Goal: Task Accomplishment & Management: Manage account settings

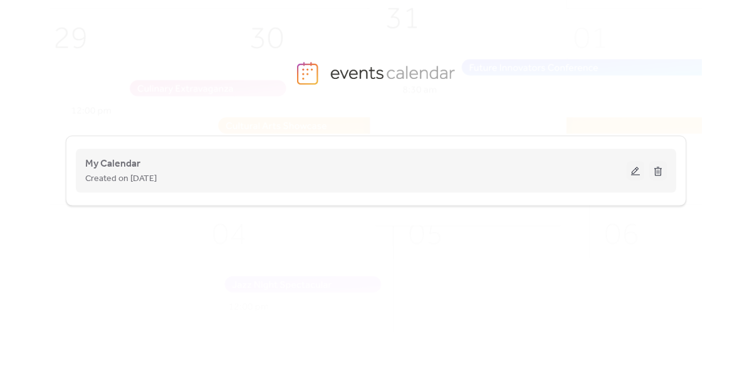
click at [362, 178] on div "Created on [DATE]" at bounding box center [355, 178] width 541 height 15
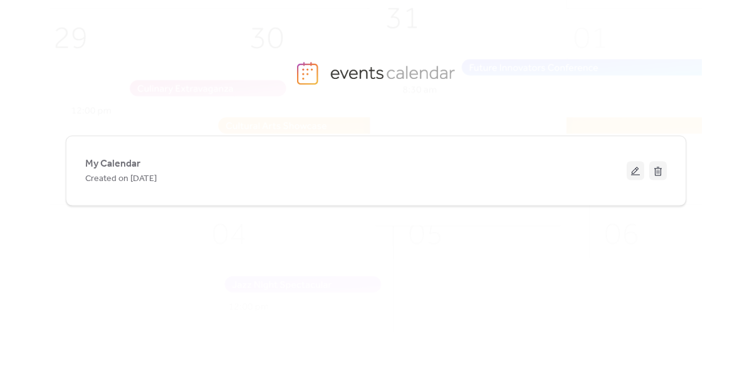
click at [321, 75] on img at bounding box center [394, 191] width 847 height 419
click at [305, 75] on img at bounding box center [394, 191] width 847 height 419
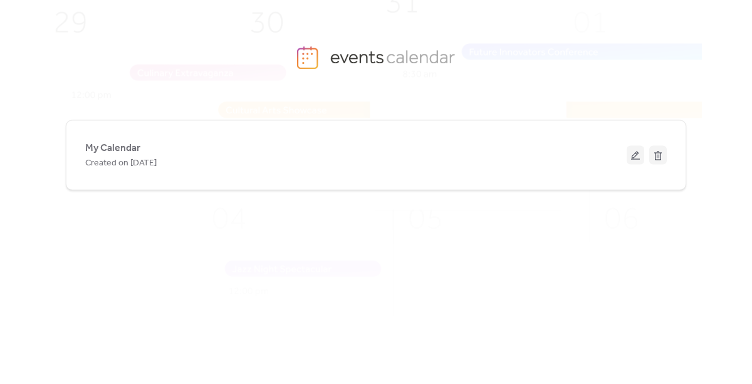
scroll to position [16, 0]
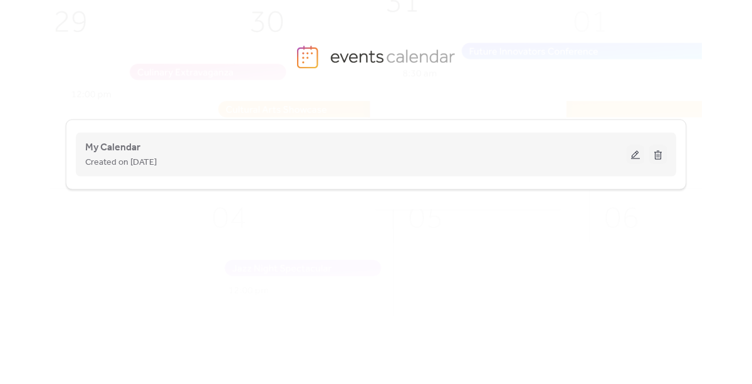
click at [636, 152] on button at bounding box center [636, 154] width 18 height 19
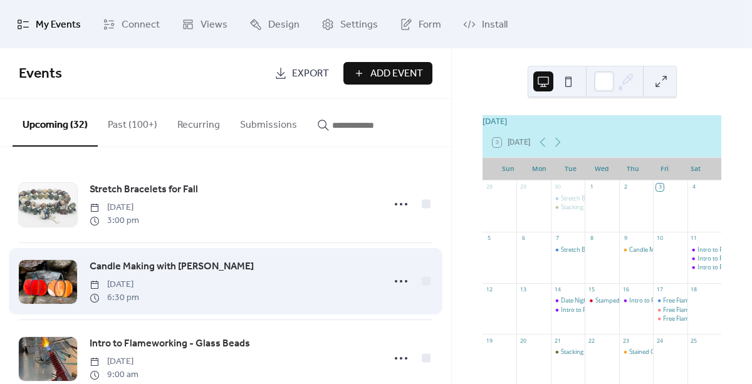
click at [145, 268] on span "Candle Making with [PERSON_NAME]" at bounding box center [172, 266] width 164 height 15
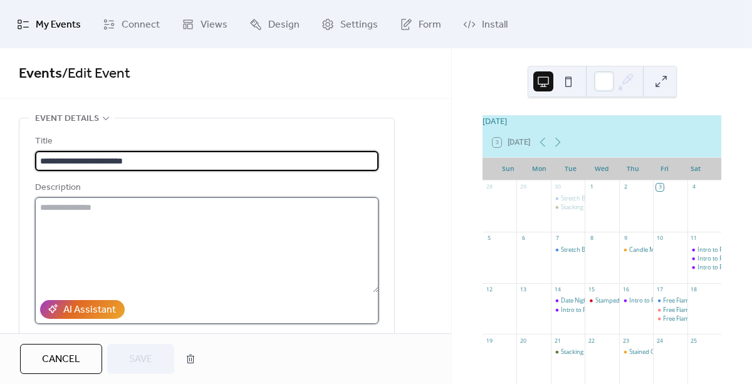
click at [232, 263] on textarea at bounding box center [206, 244] width 343 height 95
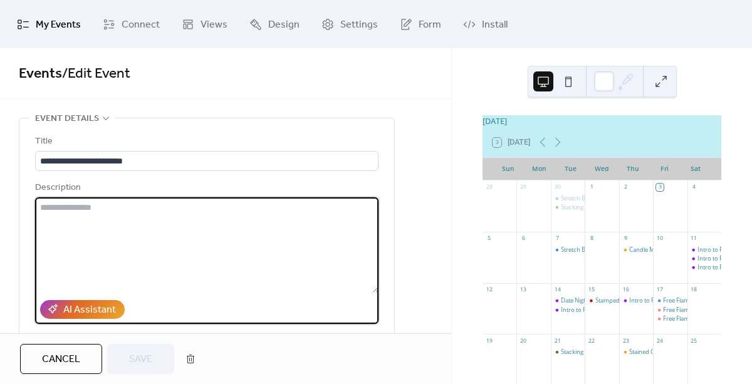
click at [389, 252] on div "**********" at bounding box center [206, 289] width 375 height 343
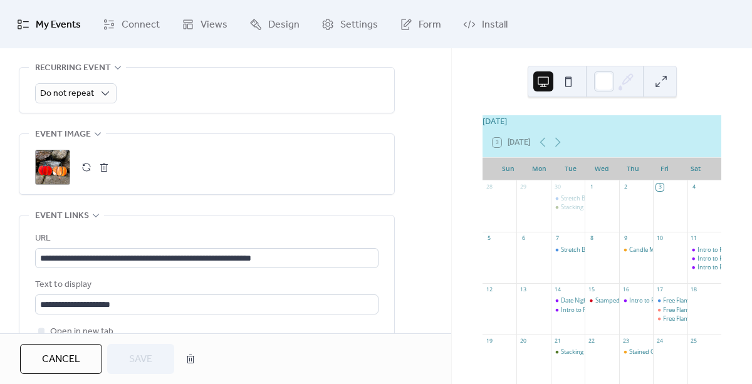
scroll to position [576, 0]
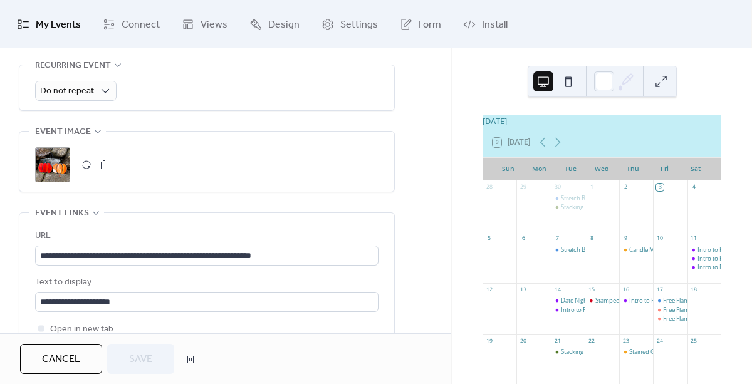
click at [105, 162] on button "button" at bounding box center [104, 165] width 18 height 18
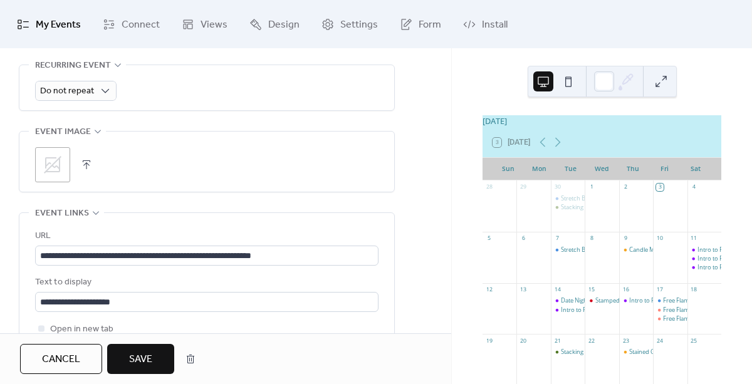
click at [53, 162] on icon at bounding box center [53, 165] width 20 height 20
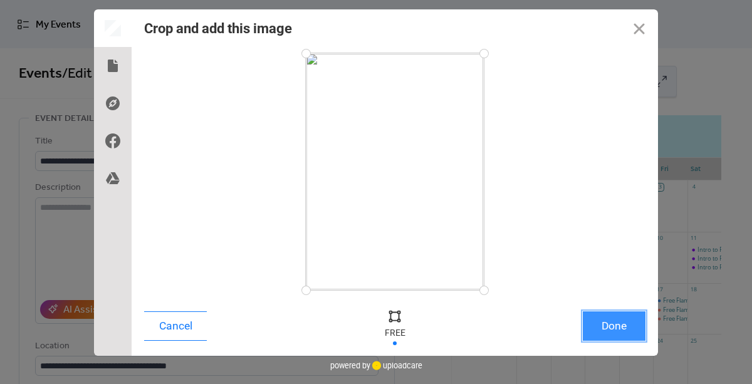
click at [615, 318] on button "Done" at bounding box center [614, 325] width 63 height 29
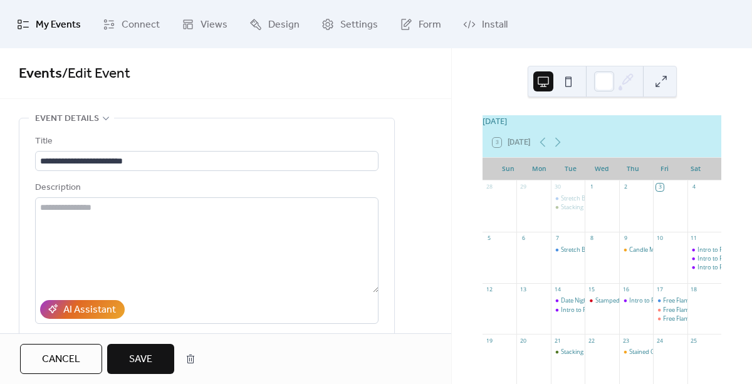
click at [137, 354] on span "Save" at bounding box center [140, 359] width 23 height 15
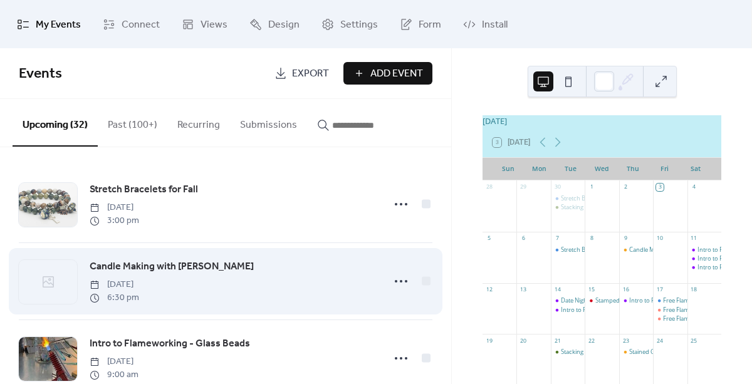
click at [53, 283] on icon at bounding box center [48, 281] width 15 height 15
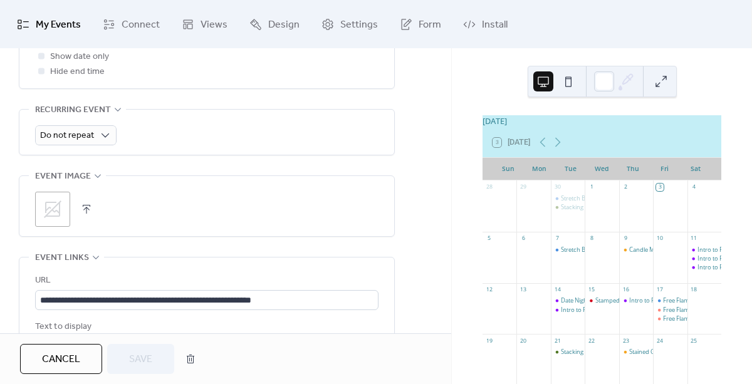
scroll to position [576, 0]
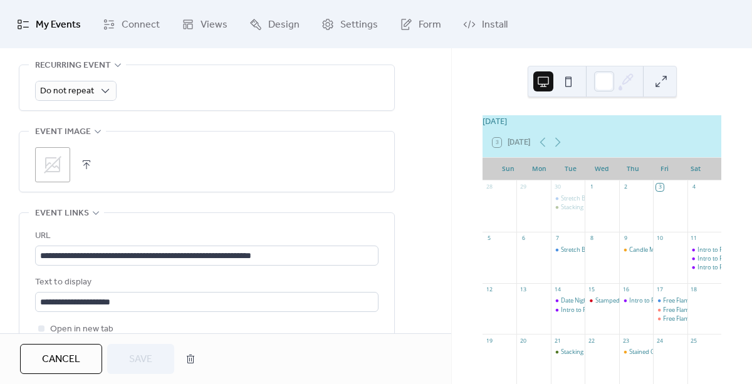
click at [51, 166] on icon at bounding box center [53, 165] width 18 height 18
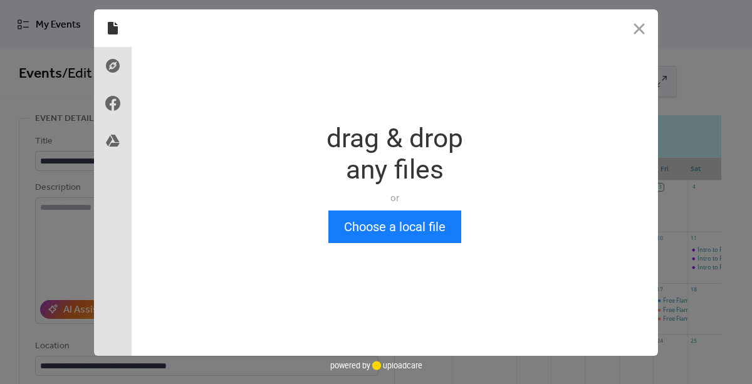
scroll to position [0, 0]
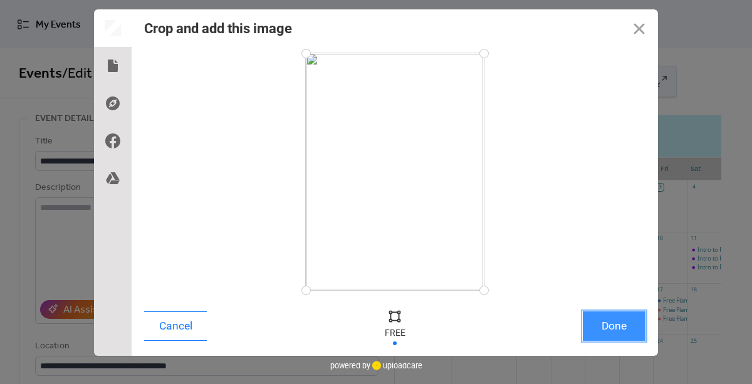
click at [603, 321] on button "Done" at bounding box center [614, 325] width 63 height 29
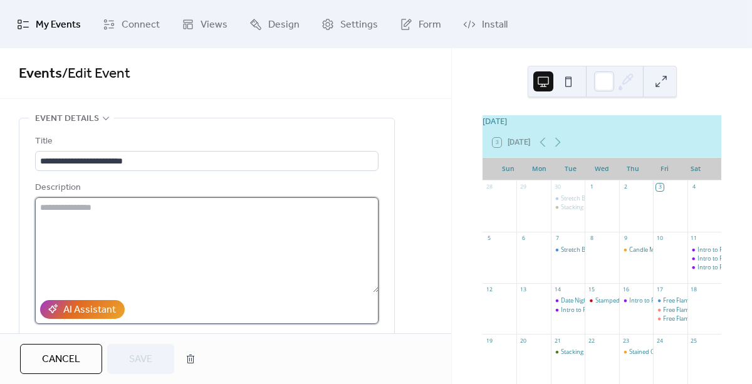
click at [146, 253] on textarea at bounding box center [206, 244] width 343 height 95
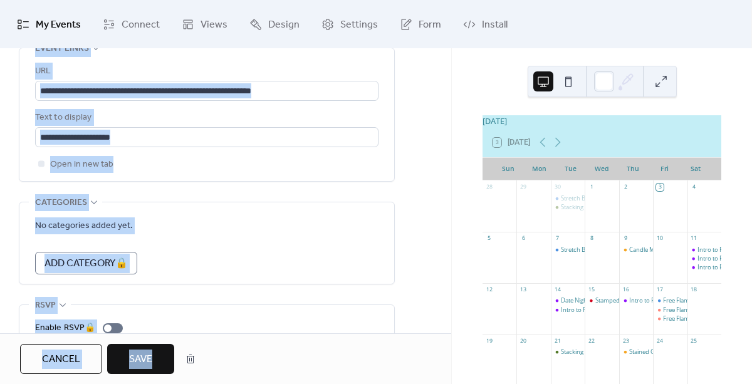
scroll to position [798, 0]
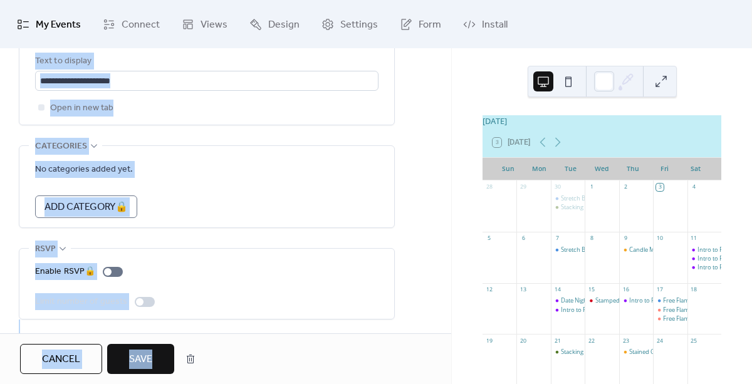
drag, startPoint x: 230, startPoint y: 314, endPoint x: 230, endPoint y: 232, distance: 81.5
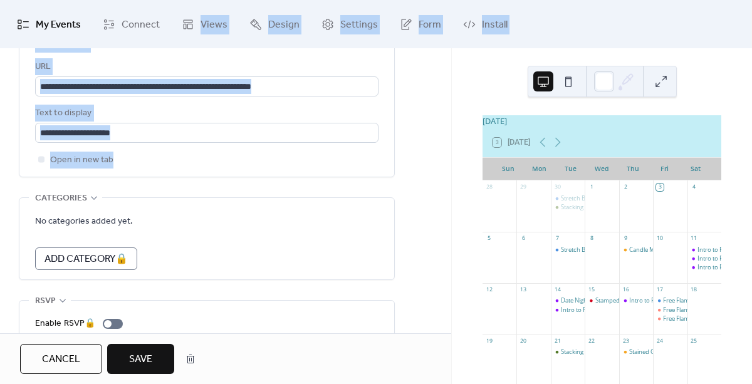
drag, startPoint x: 159, startPoint y: 107, endPoint x: 149, endPoint y: 69, distance: 39.4
click at [159, 44] on div "**********" at bounding box center [376, 192] width 752 height 384
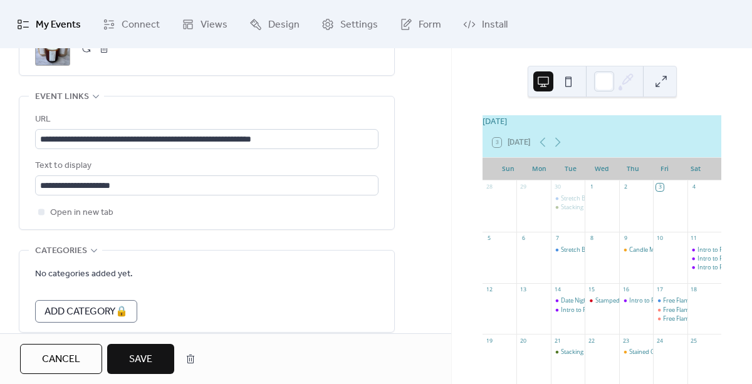
click at [134, 209] on div "Open in new tab" at bounding box center [206, 212] width 343 height 15
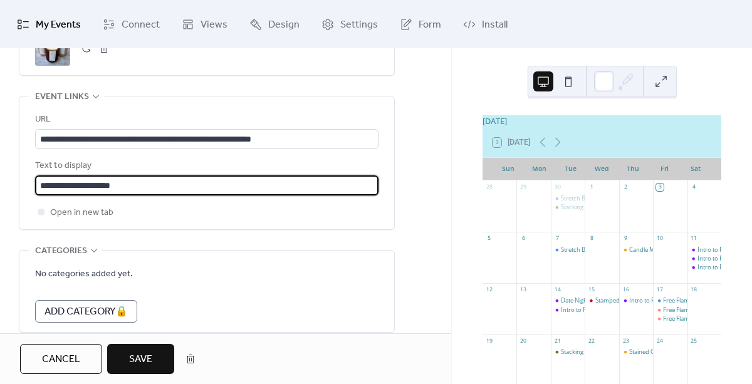
drag, startPoint x: 148, startPoint y: 186, endPoint x: -9, endPoint y: 185, distance: 157.3
click at [0, 185] on html "**********" at bounding box center [376, 192] width 752 height 384
type input "**********"
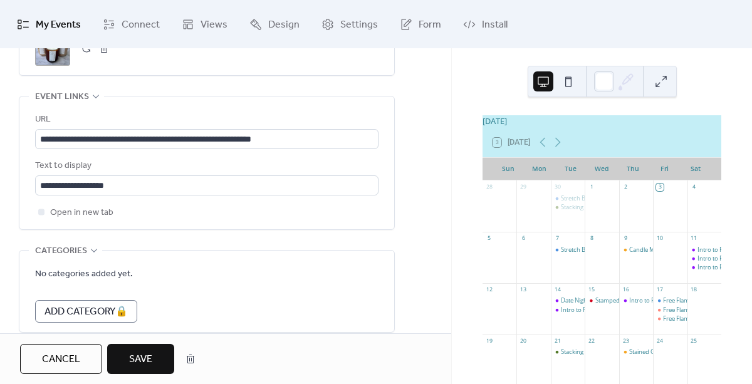
click at [147, 358] on span "Save" at bounding box center [140, 359] width 23 height 15
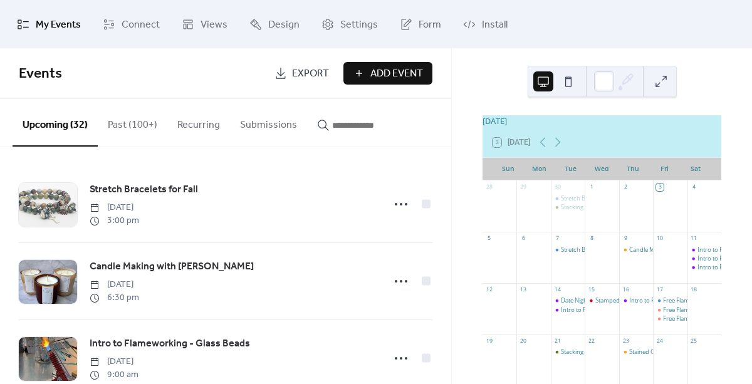
click at [200, 64] on span "Events" at bounding box center [142, 73] width 246 height 25
click at [200, 67] on span "Events" at bounding box center [142, 73] width 246 height 25
click at [128, 28] on span "Connect" at bounding box center [141, 24] width 38 height 19
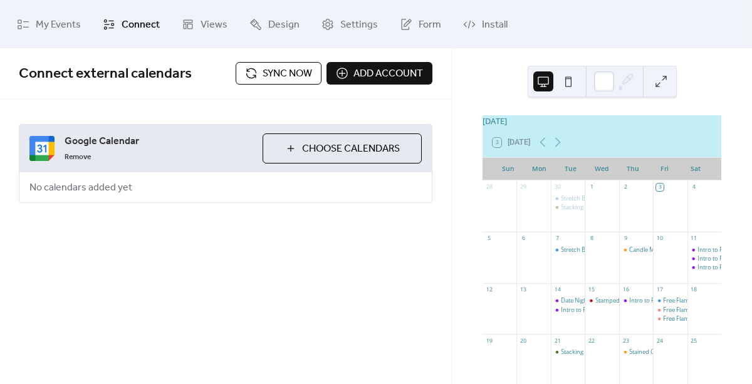
click at [282, 75] on span "Sync now" at bounding box center [287, 73] width 49 height 15
click at [330, 150] on span "Choose Calendars" at bounding box center [351, 149] width 98 height 15
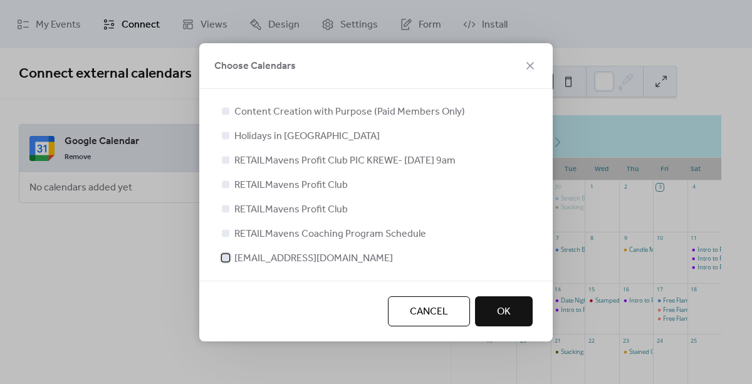
click at [343, 262] on span "elsiekayeglassstudio@gmail.com" at bounding box center [313, 258] width 159 height 15
click at [510, 320] on span "OK" at bounding box center [504, 312] width 14 height 15
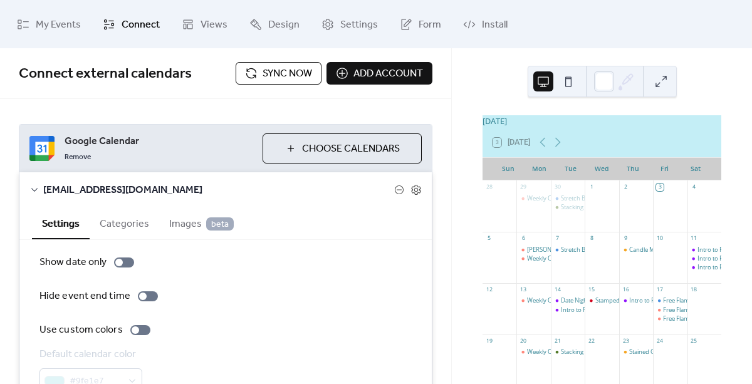
click at [490, 75] on div "October 2025 3 Today Sun Mon Tue Wed Thu Fri Sat 28 29 Weekly Check-in 30 Stret…" at bounding box center [602, 216] width 300 height 336
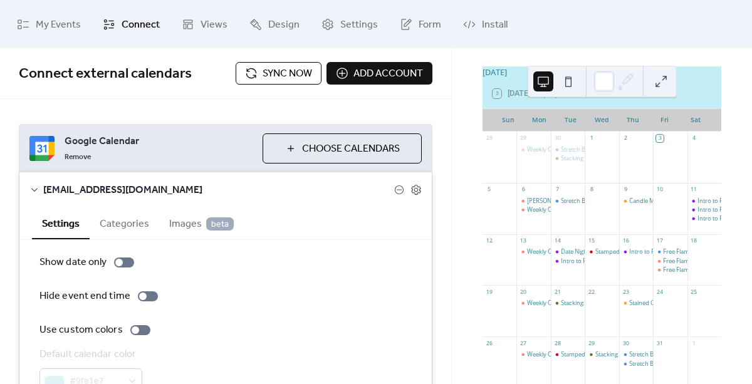
scroll to position [50, 0]
